Goal: Obtain resource: Obtain resource

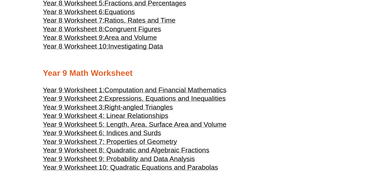
scroll to position [1439, 0]
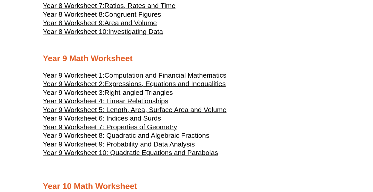
click at [65, 105] on span "Year 9 Worksheet 4: Linear Relationships" at bounding box center [106, 101] width 126 height 8
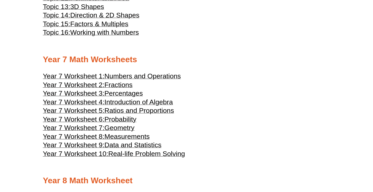
scroll to position [1196, 0]
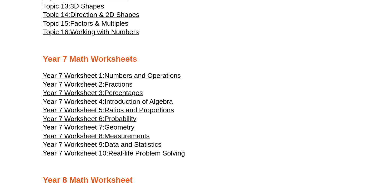
click at [131, 97] on span "Percentages" at bounding box center [124, 93] width 39 height 8
click at [123, 105] on span "Introduction of Algebra" at bounding box center [139, 102] width 69 height 8
click at [140, 148] on span "Data and Statistics" at bounding box center [133, 144] width 57 height 8
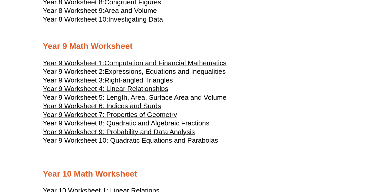
scroll to position [1453, 0]
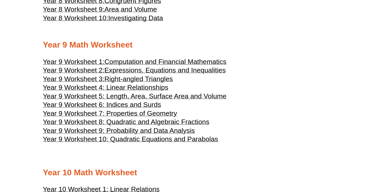
click at [167, 65] on span "Computation and Financial Mathematics" at bounding box center [166, 62] width 122 height 8
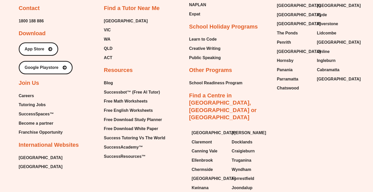
scroll to position [2950, 0]
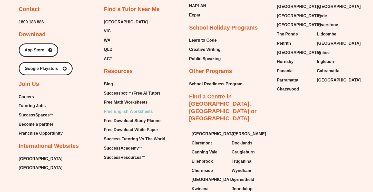
click at [146, 115] on span "Free English Worksheets" at bounding box center [128, 112] width 49 height 8
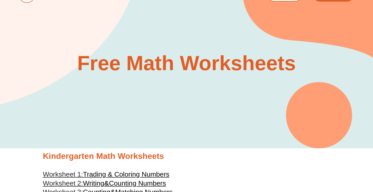
scroll to position [0, 0]
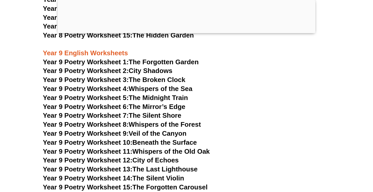
scroll to position [3494, 0]
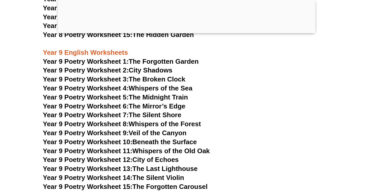
click at [155, 58] on link "Year 9 Poetry Worksheet 1: The Forgotten Garden" at bounding box center [121, 62] width 156 height 8
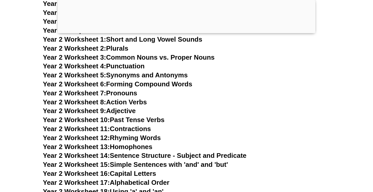
click at [190, 32] on div at bounding box center [187, 32] width 258 height 0
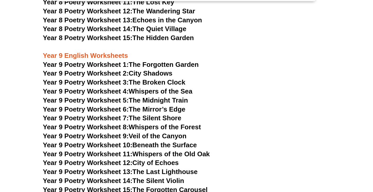
scroll to position [3494, 0]
